Goal: Task Accomplishment & Management: Manage account settings

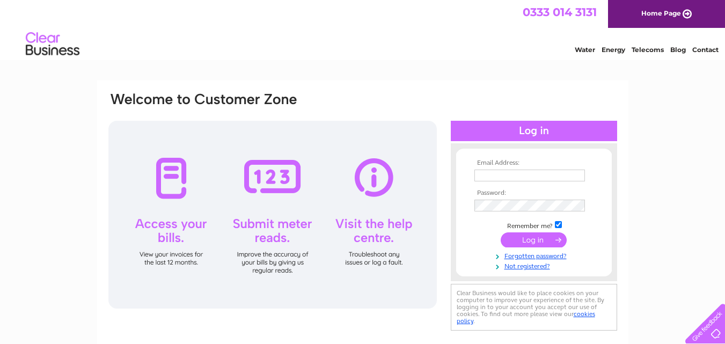
type input "mail@mackenziewelding.co.uk"
click at [539, 242] on input "submit" at bounding box center [533, 239] width 66 height 15
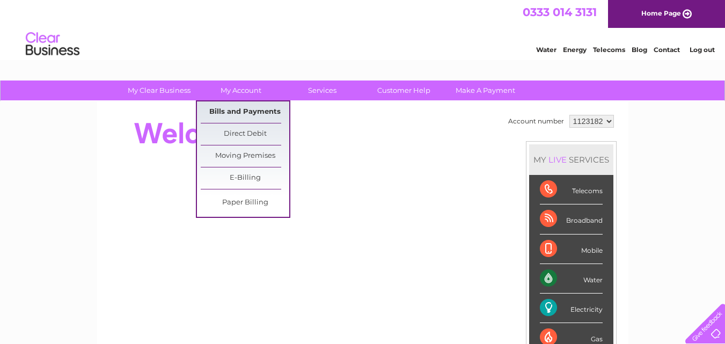
click at [239, 112] on link "Bills and Payments" at bounding box center [245, 111] width 89 height 21
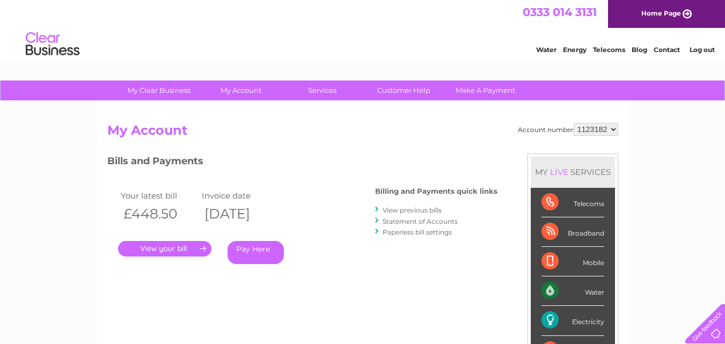
click at [166, 247] on link "." at bounding box center [164, 249] width 93 height 16
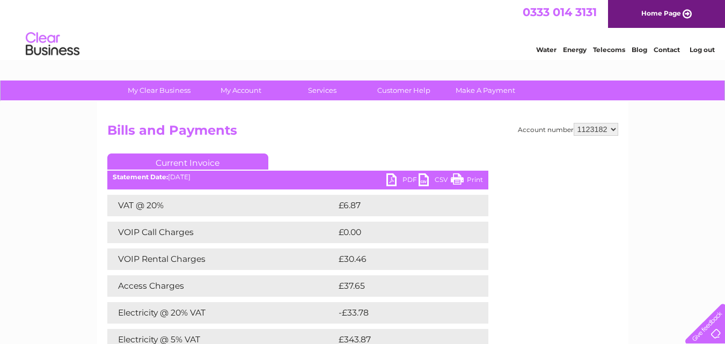
click at [388, 178] on link "PDF" at bounding box center [402, 181] width 32 height 16
